Goal: Navigation & Orientation: Find specific page/section

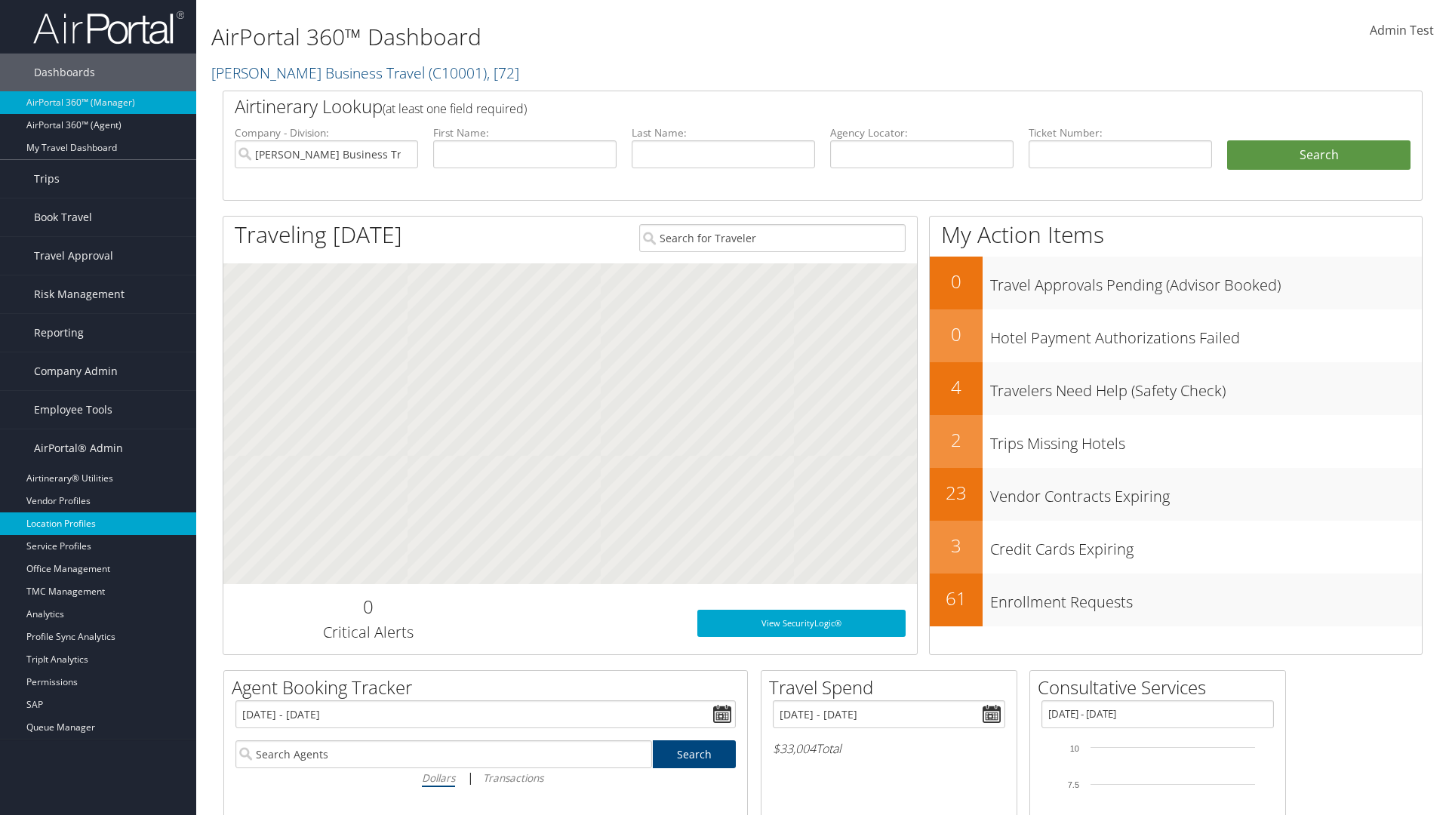
click at [98, 524] on link "Location Profiles" at bounding box center [98, 523] width 196 height 23
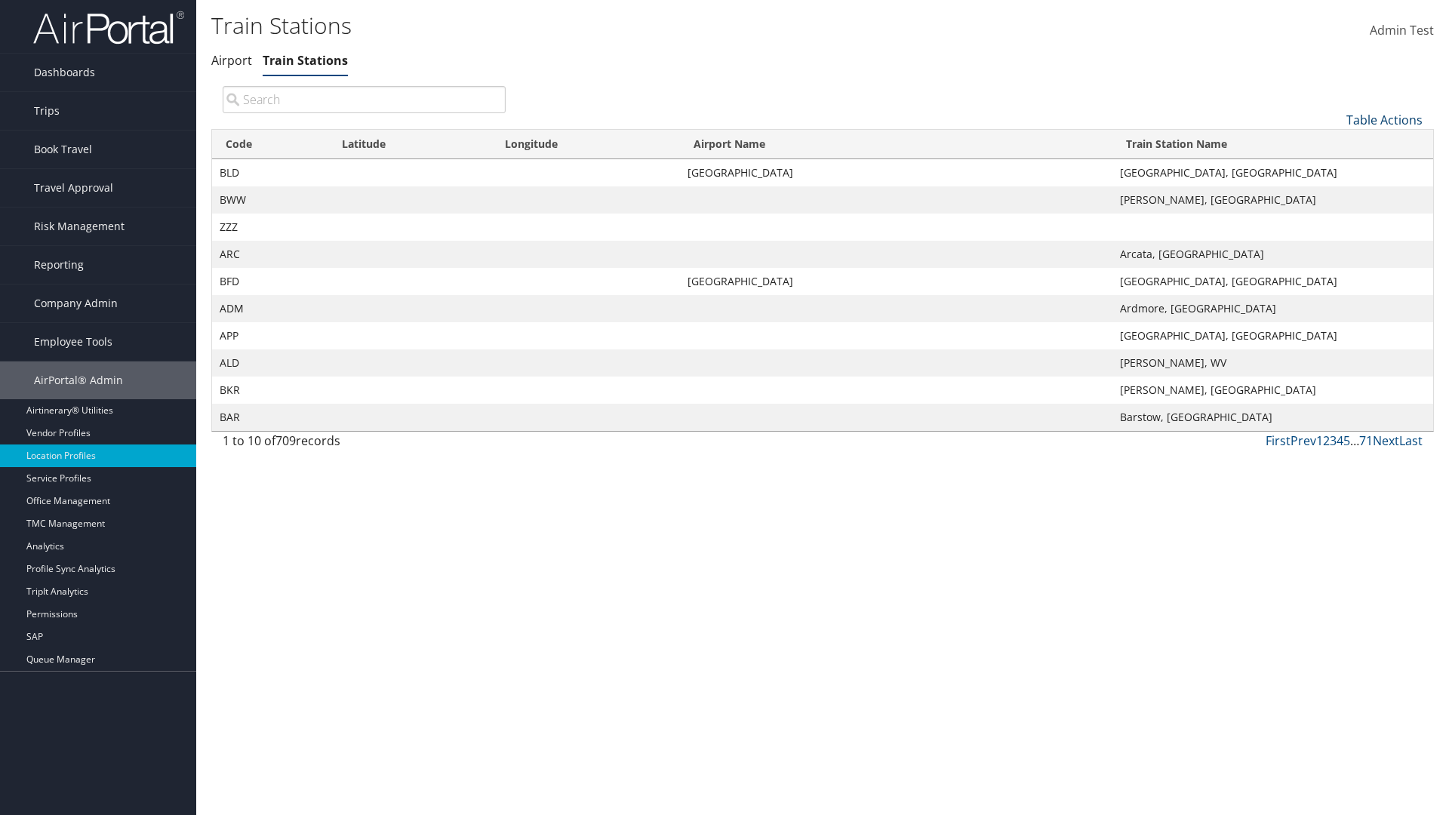
click at [1384, 119] on link "Table Actions" at bounding box center [1384, 120] width 76 height 17
click at [1333, 220] on link "Page Length" at bounding box center [1334, 221] width 198 height 26
click at [1333, 170] on link "25" at bounding box center [1334, 171] width 198 height 26
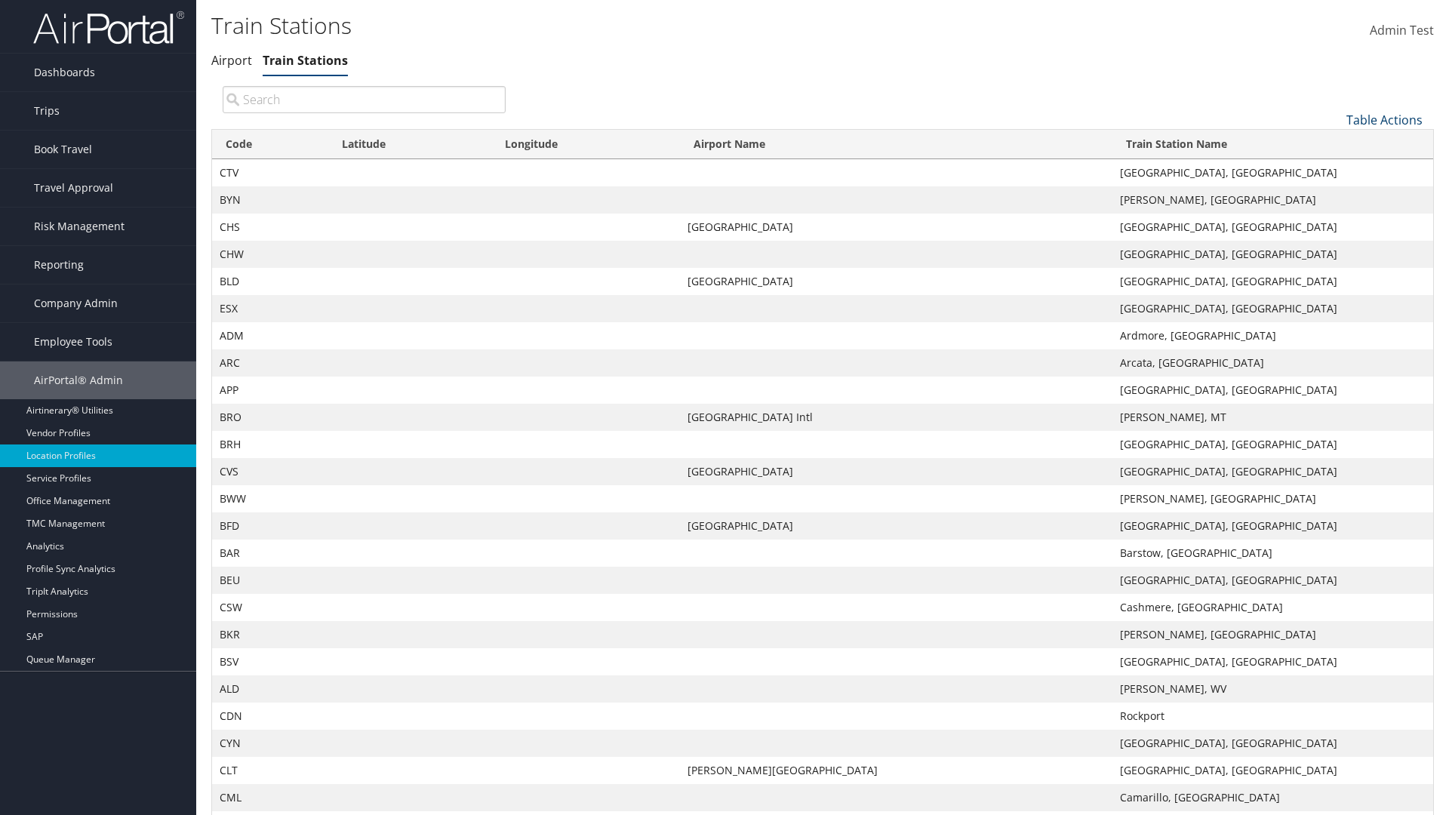
click at [1384, 119] on link "Table Actions" at bounding box center [1384, 120] width 76 height 17
click at [1333, 220] on link "Page Length" at bounding box center [1334, 221] width 198 height 26
click at [1333, 195] on link "50" at bounding box center [1334, 196] width 198 height 26
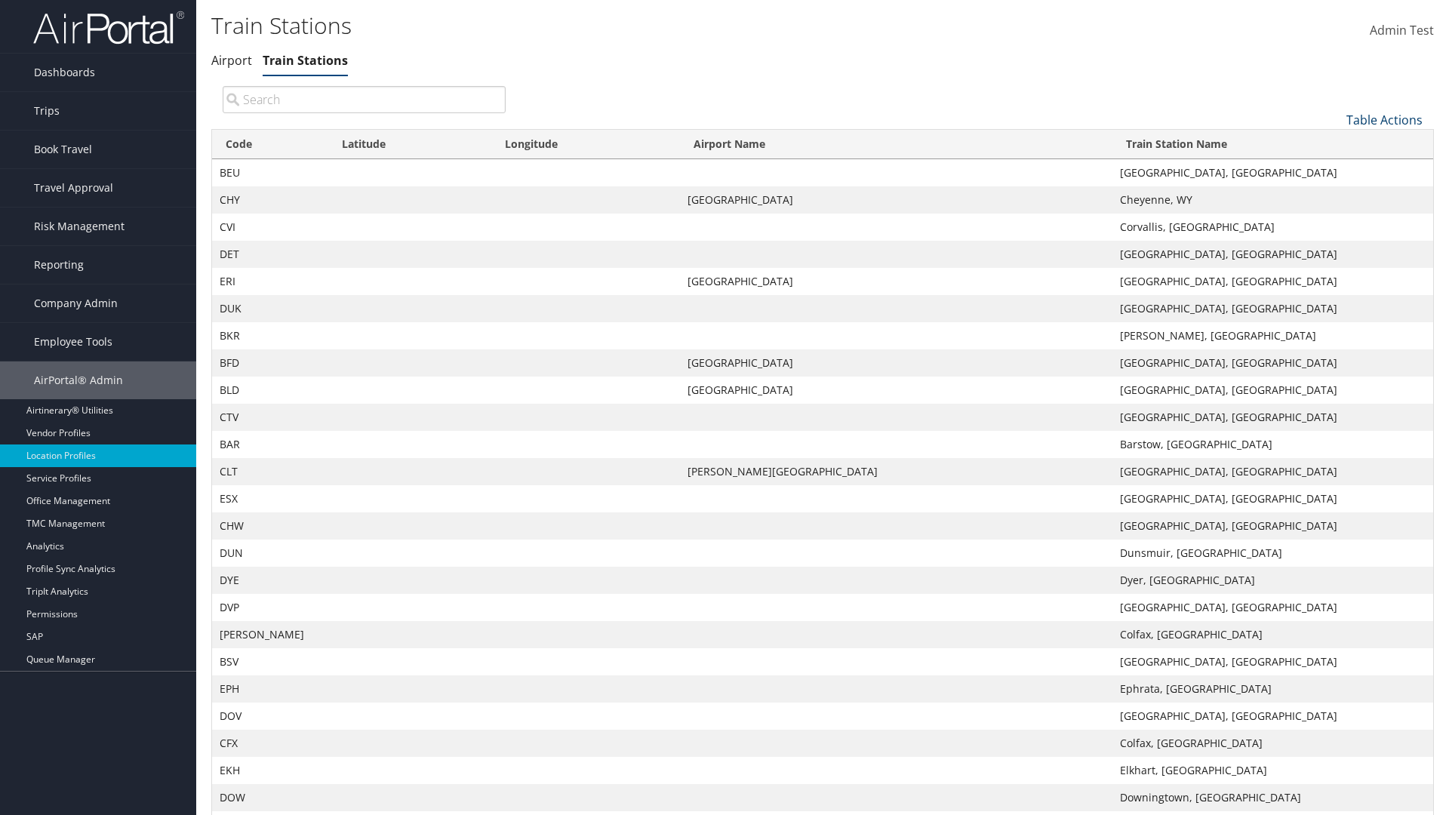
click at [1384, 112] on link "Table Actions" at bounding box center [1384, 120] width 76 height 17
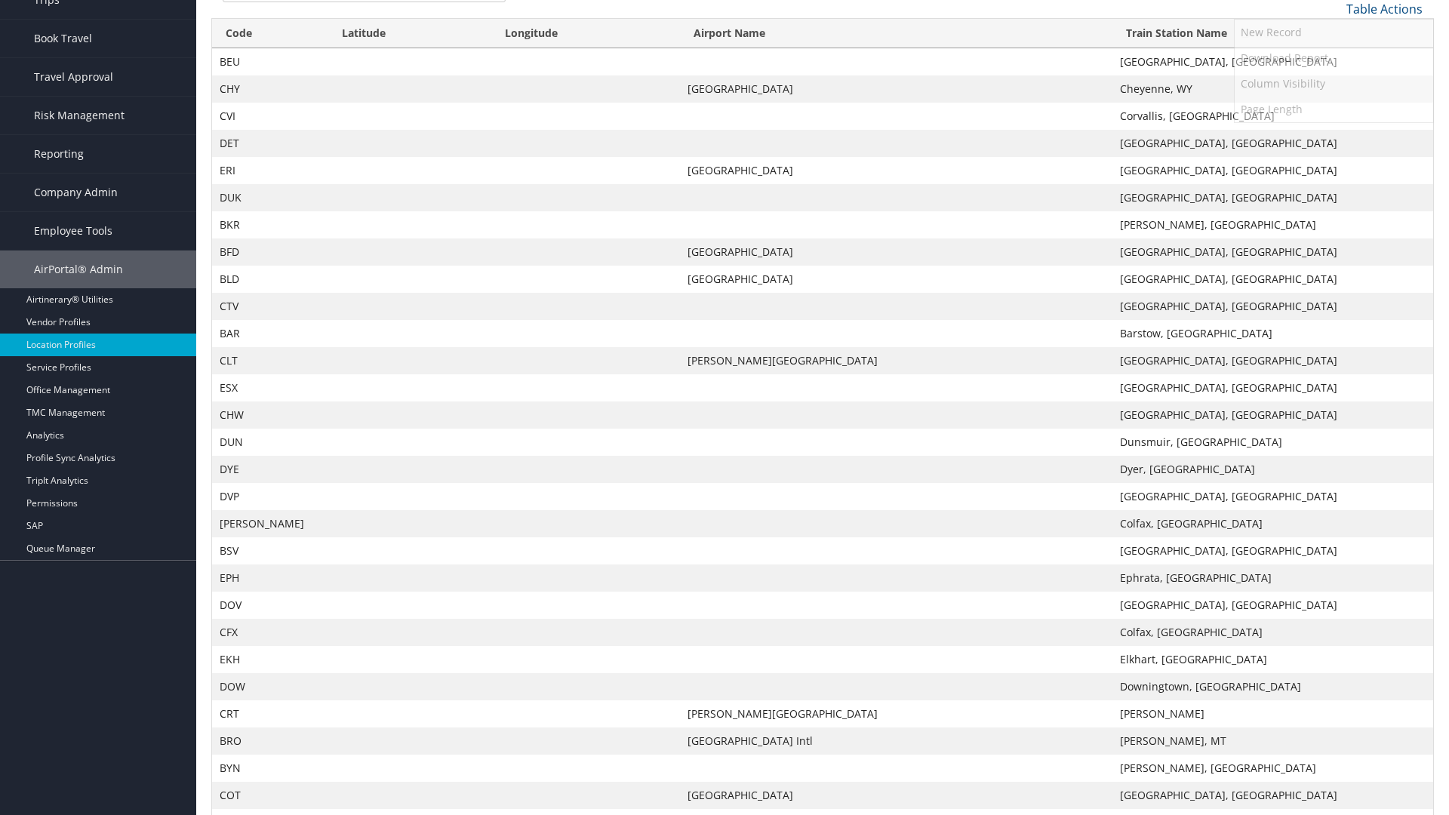
click at [1333, 110] on link "100" at bounding box center [1334, 111] width 198 height 26
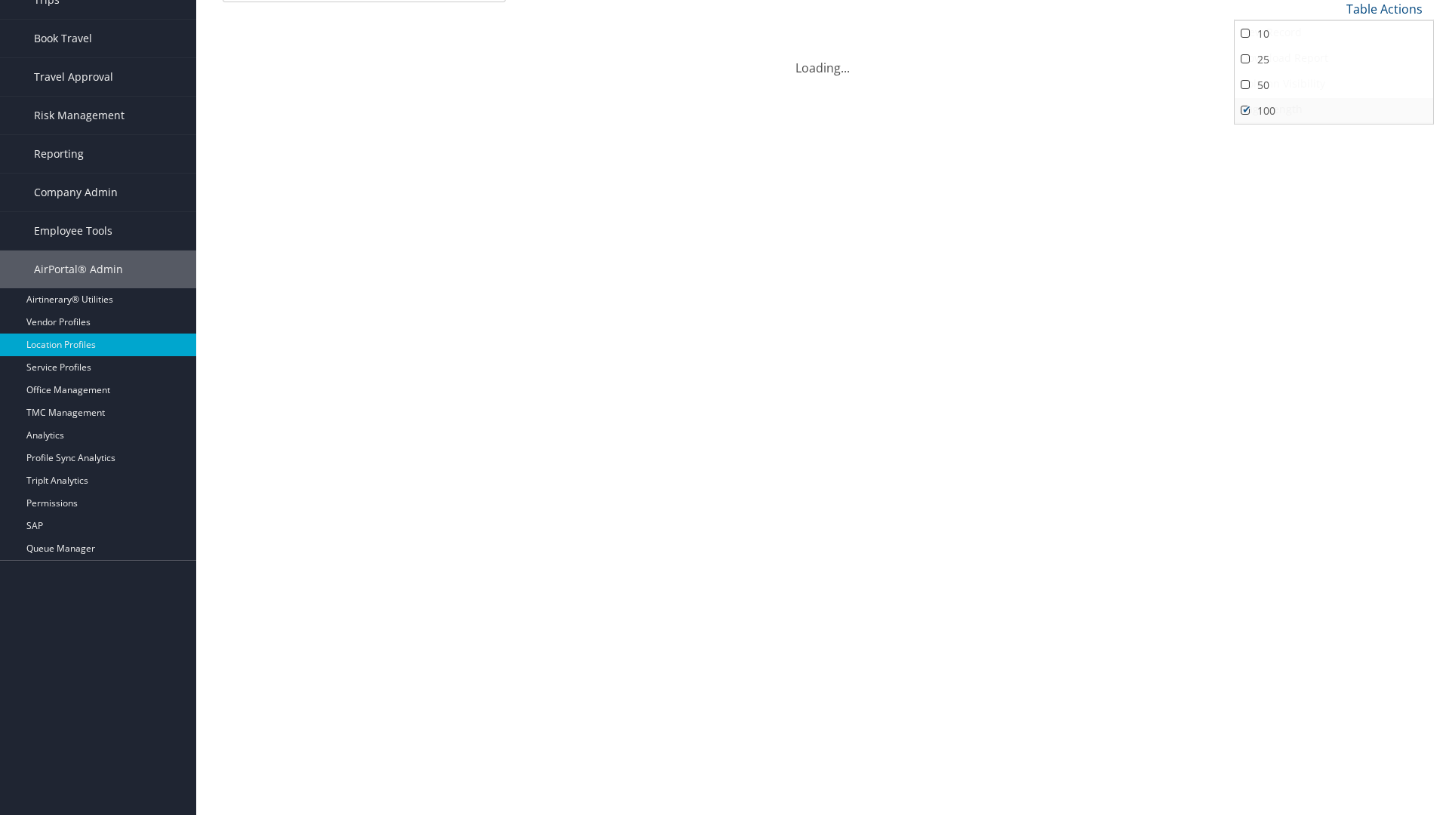
scroll to position [0, 0]
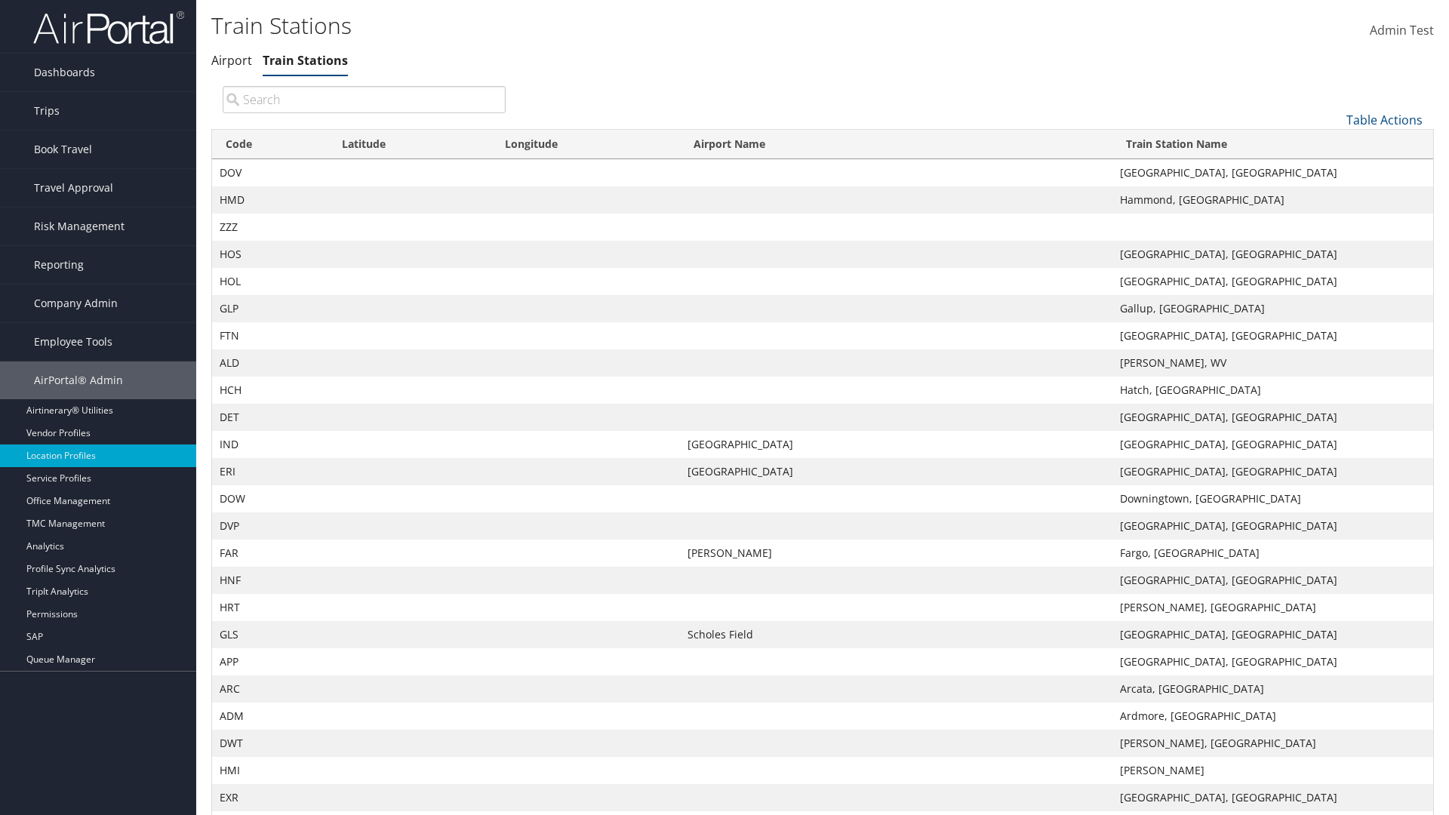
click at [269, 130] on th "Code" at bounding box center [270, 144] width 116 height 29
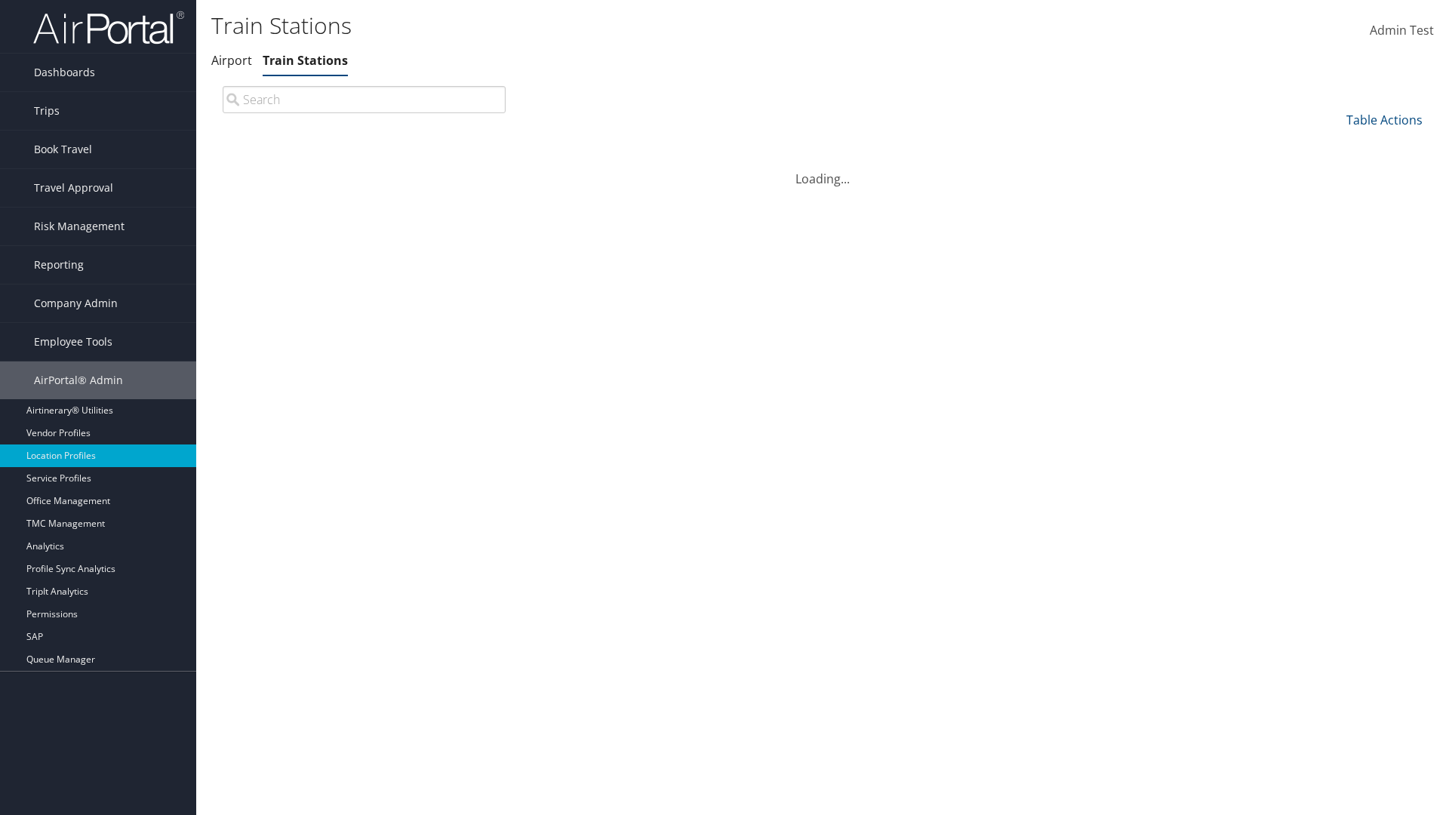
scroll to position [129, 0]
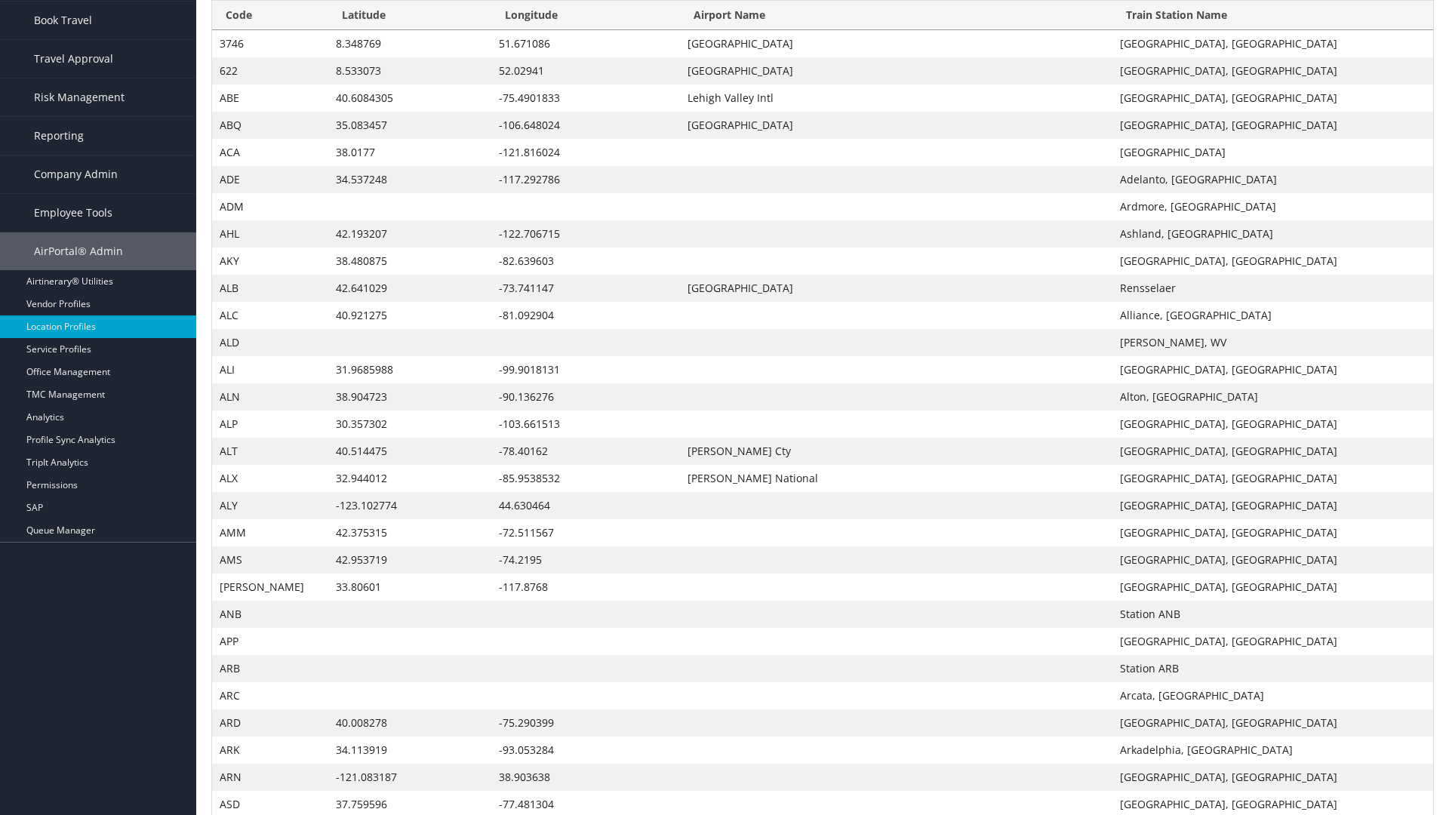
click at [269, 30] on th "Code" at bounding box center [270, 15] width 116 height 29
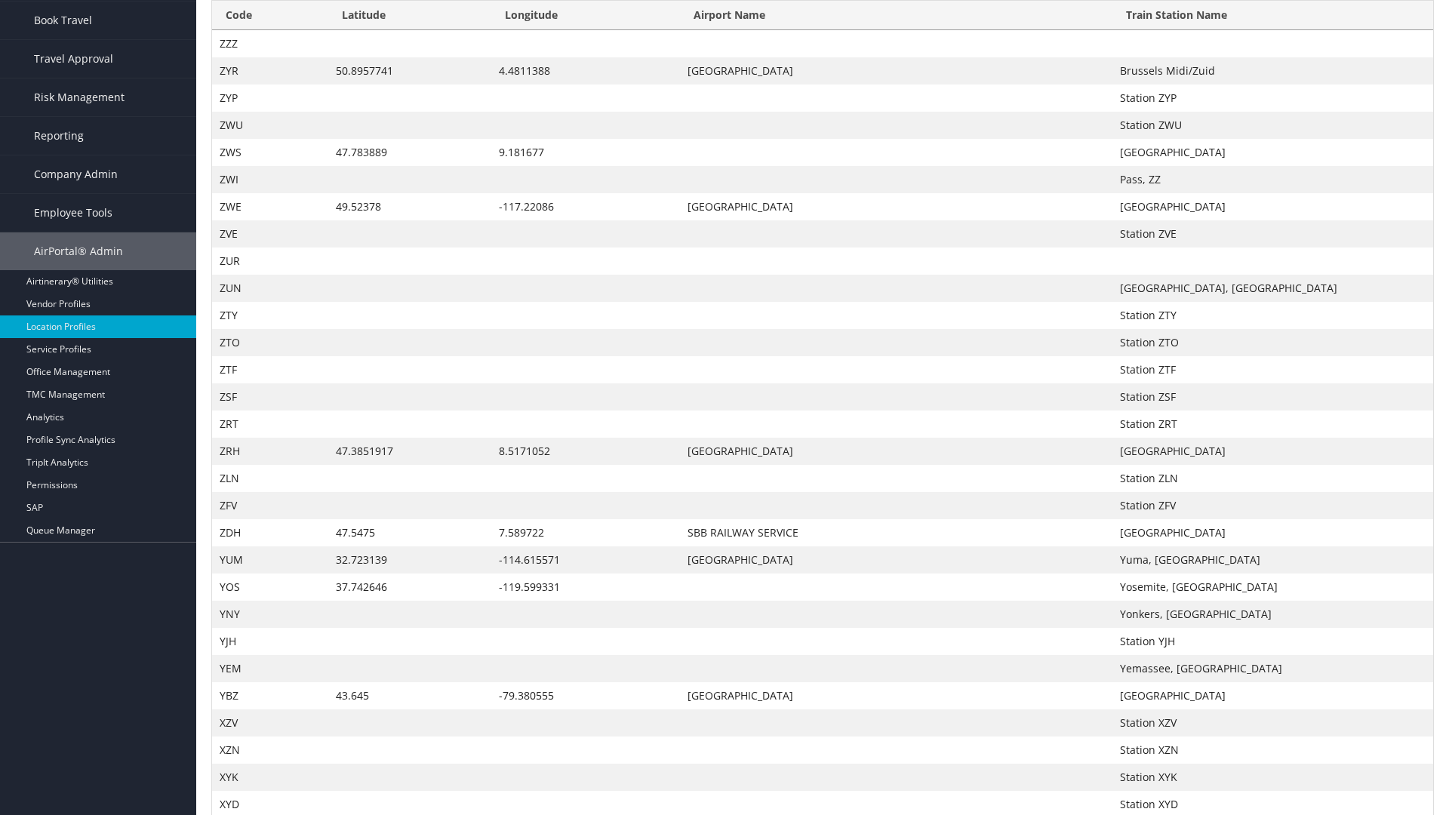
click at [409, 30] on th "Latitude" at bounding box center [410, 15] width 164 height 29
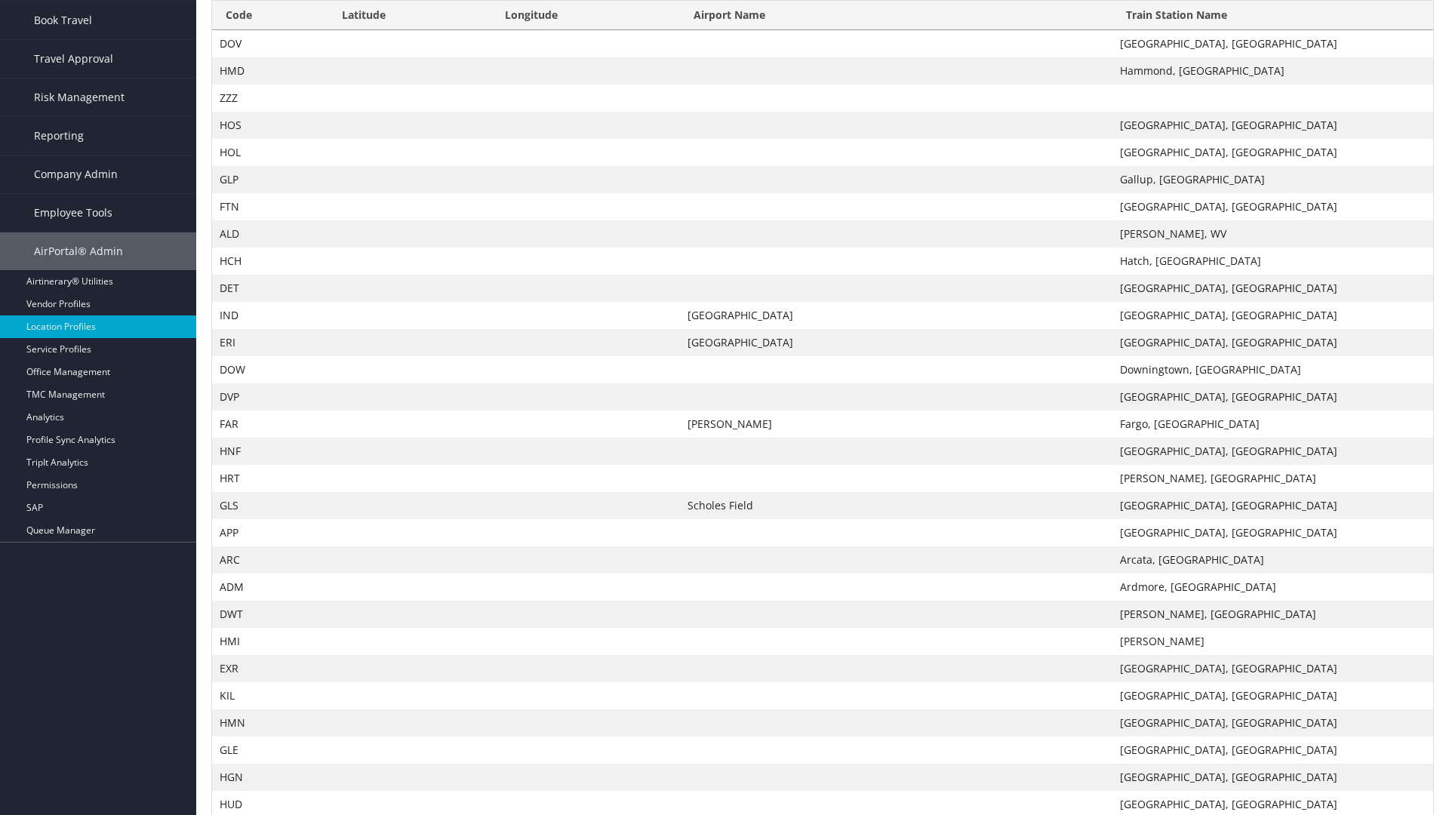
click at [409, 30] on th "Latitude" at bounding box center [410, 15] width 164 height 29
